Goal: Transaction & Acquisition: Purchase product/service

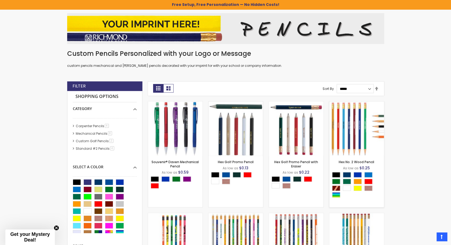
scroll to position [80, 0]
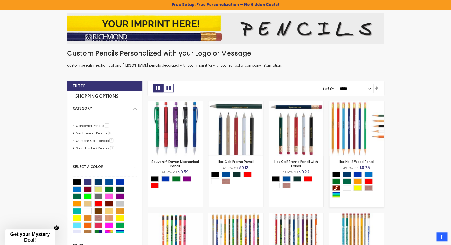
click at [356, 132] on img at bounding box center [356, 128] width 55 height 55
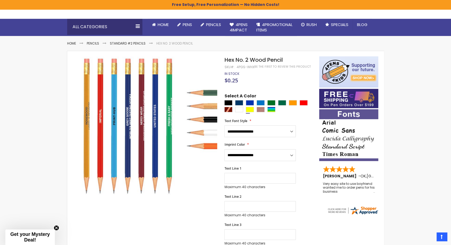
scroll to position [41, 0]
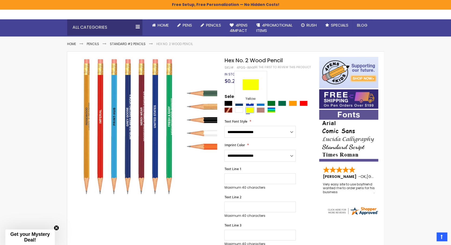
click at [250, 110] on div "Yellow" at bounding box center [250, 109] width 8 height 5
type input "****"
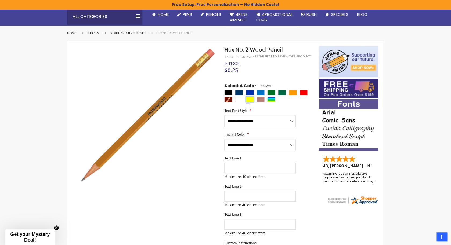
scroll to position [52, 0]
click at [248, 99] on div "Yellow" at bounding box center [250, 98] width 8 height 5
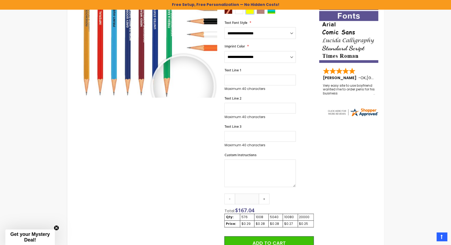
scroll to position [164, 0]
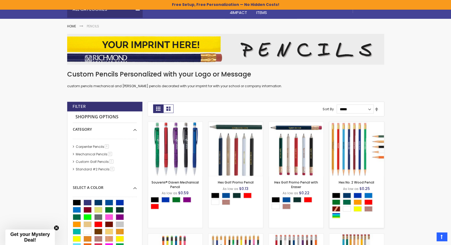
scroll to position [59, 0]
click at [357, 161] on img at bounding box center [356, 149] width 55 height 55
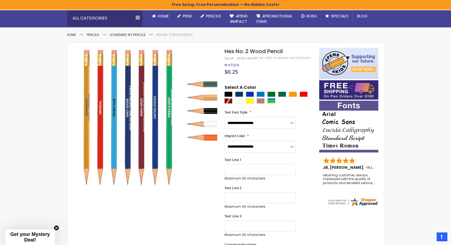
scroll to position [77, 0]
